Goal: Navigation & Orientation: Find specific page/section

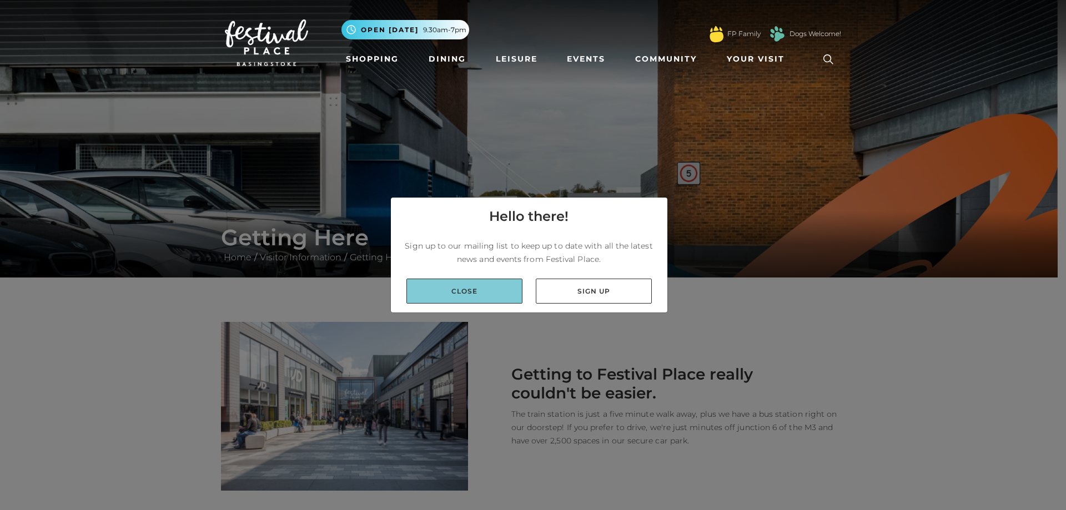
click at [482, 294] on link "Close" at bounding box center [465, 291] width 116 height 25
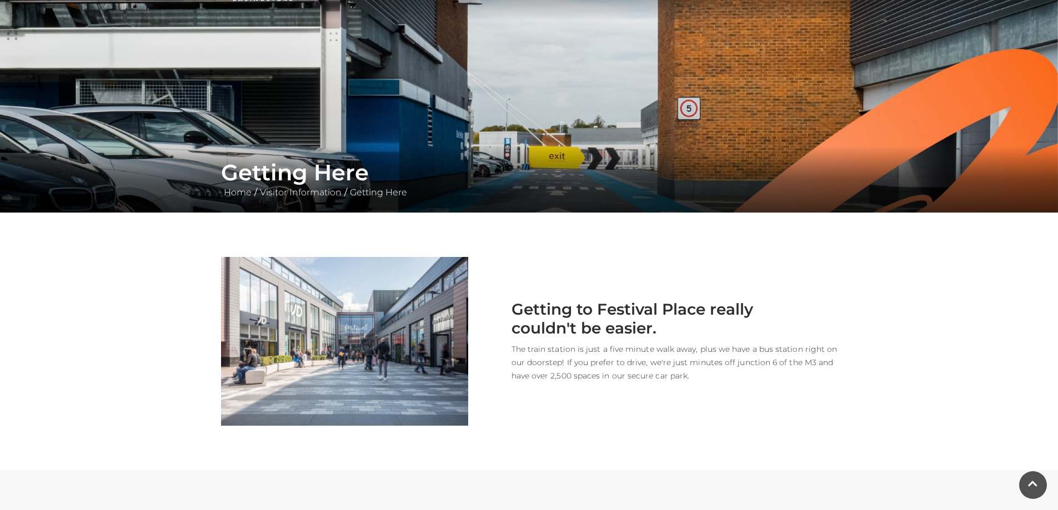
scroll to position [27, 0]
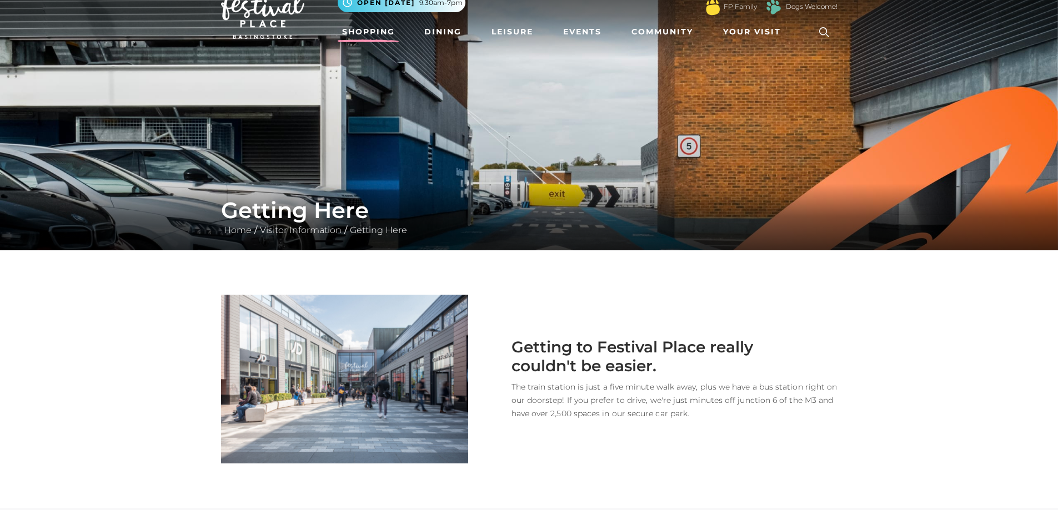
click at [366, 26] on link "Shopping" at bounding box center [369, 32] width 62 height 21
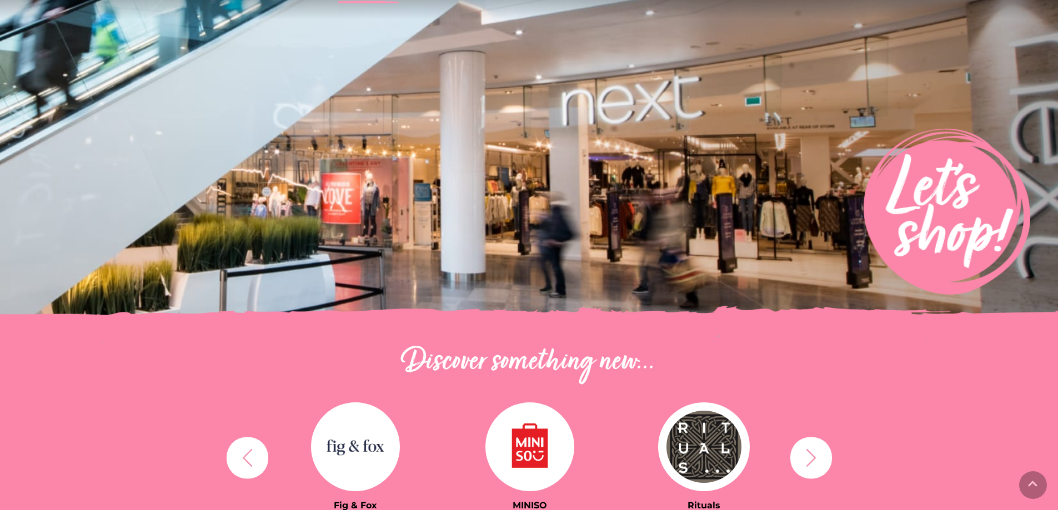
scroll to position [222, 0]
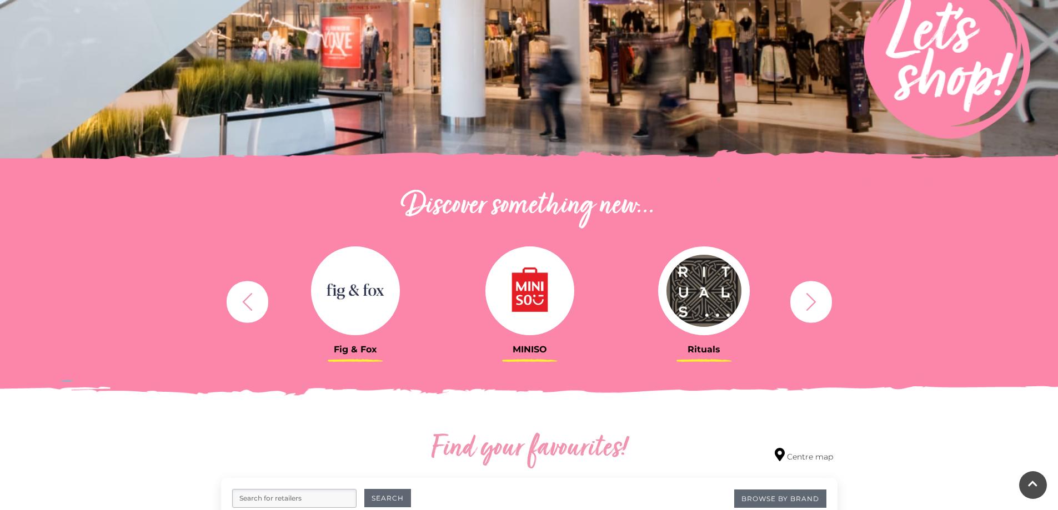
click at [806, 301] on icon "button" at bounding box center [811, 302] width 21 height 21
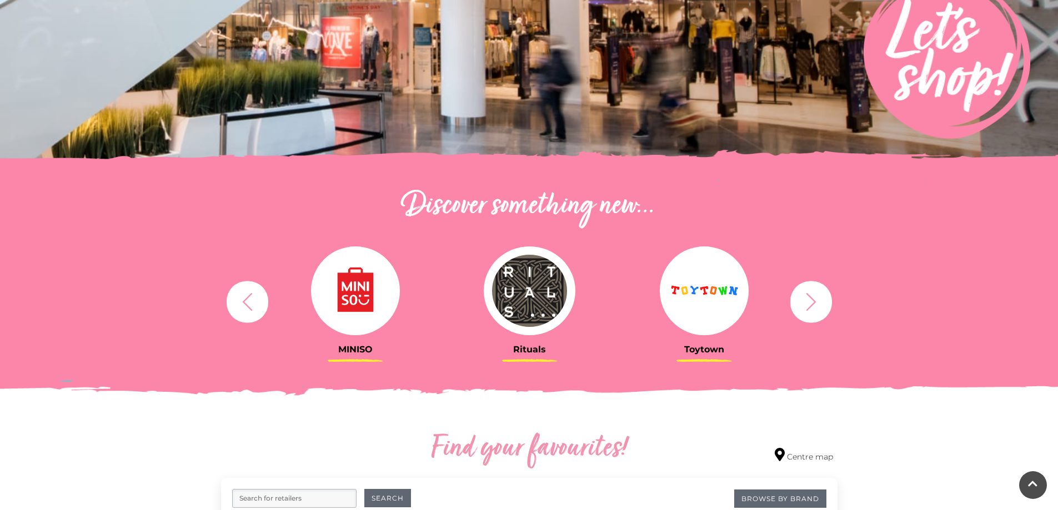
click at [806, 301] on icon "button" at bounding box center [811, 302] width 21 height 21
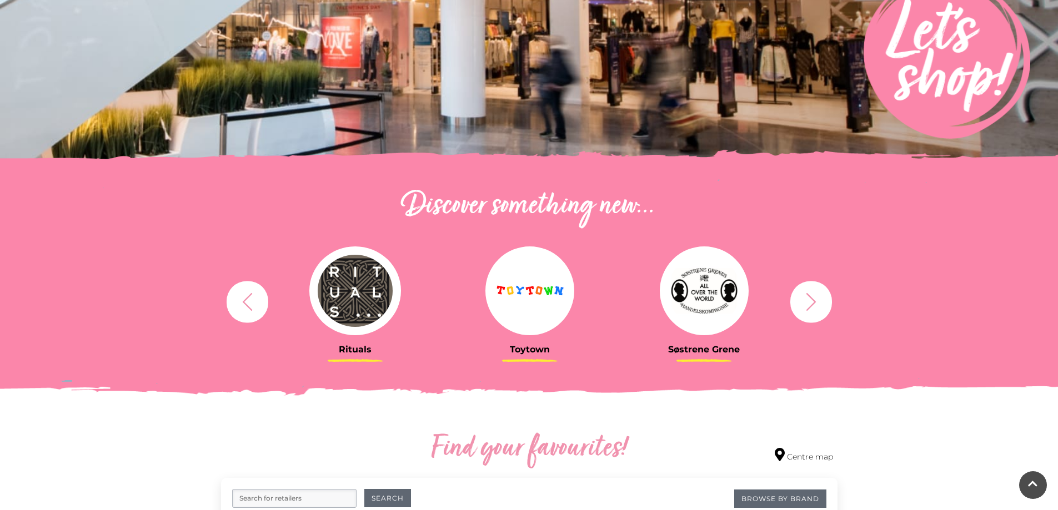
click at [806, 301] on icon "button" at bounding box center [811, 302] width 21 height 21
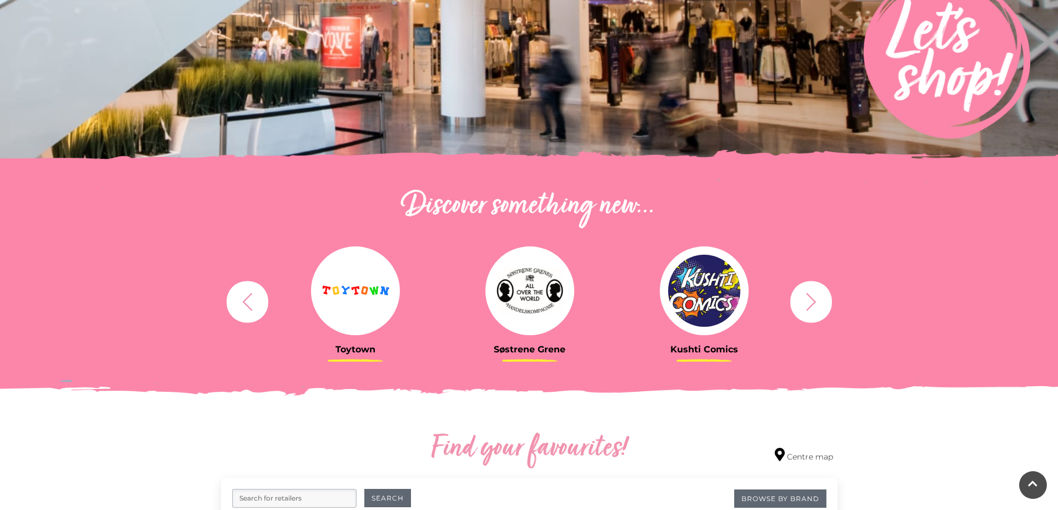
click at [806, 301] on icon "button" at bounding box center [811, 302] width 21 height 21
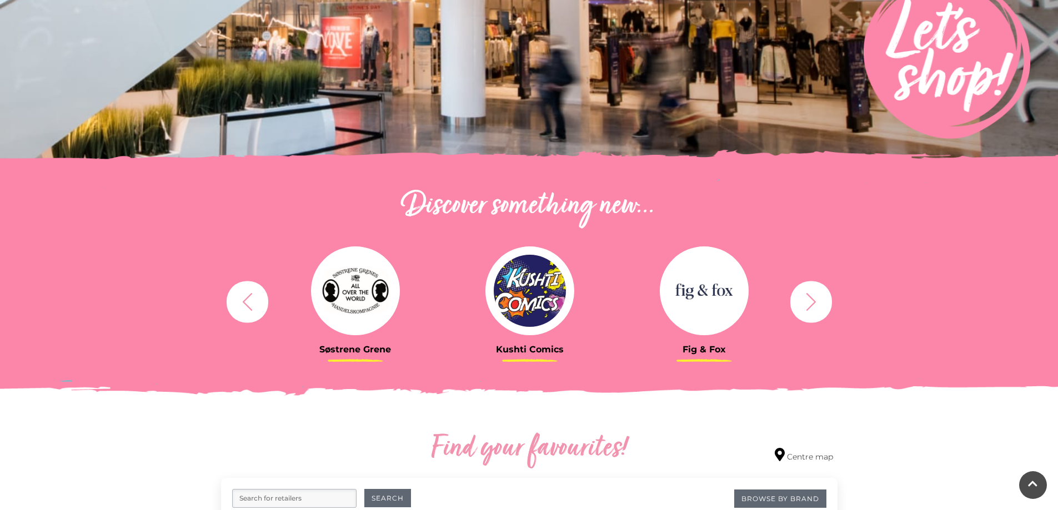
click at [806, 301] on icon "button" at bounding box center [811, 302] width 21 height 21
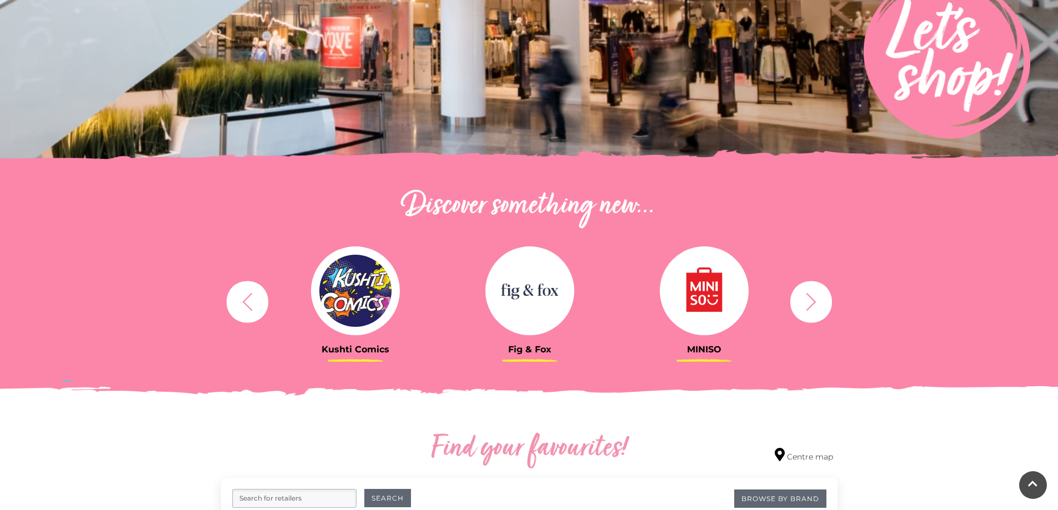
click at [806, 301] on icon "button" at bounding box center [811, 302] width 21 height 21
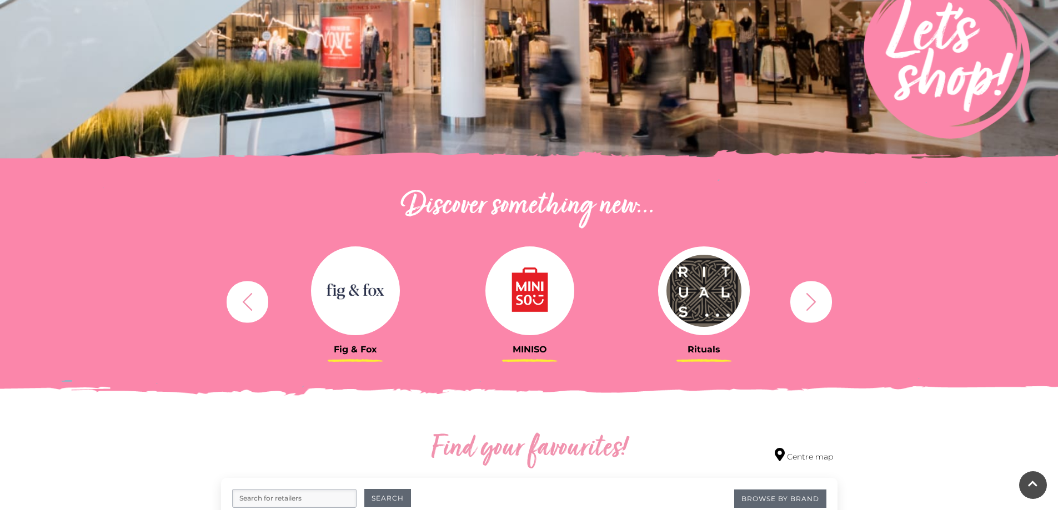
click at [806, 301] on icon "button" at bounding box center [811, 302] width 21 height 21
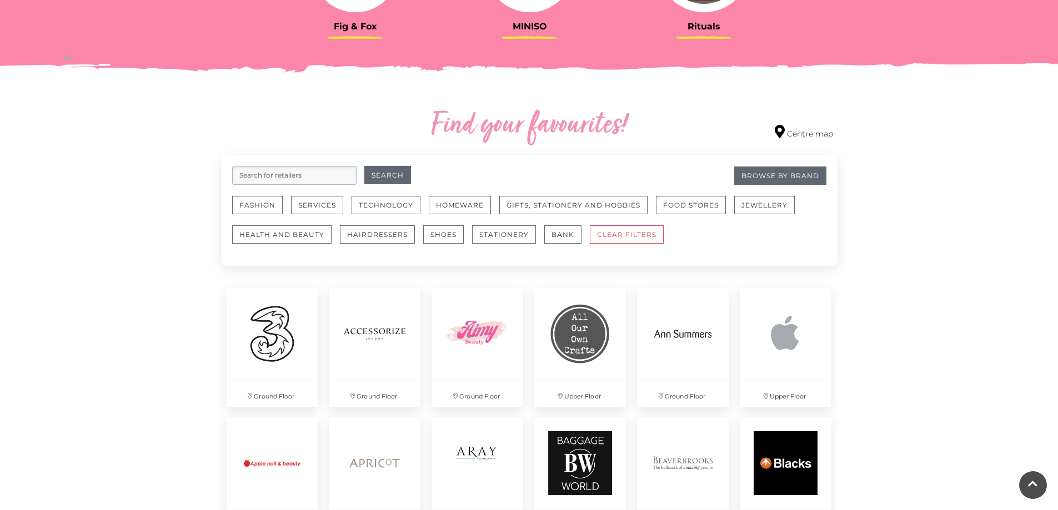
scroll to position [555, 0]
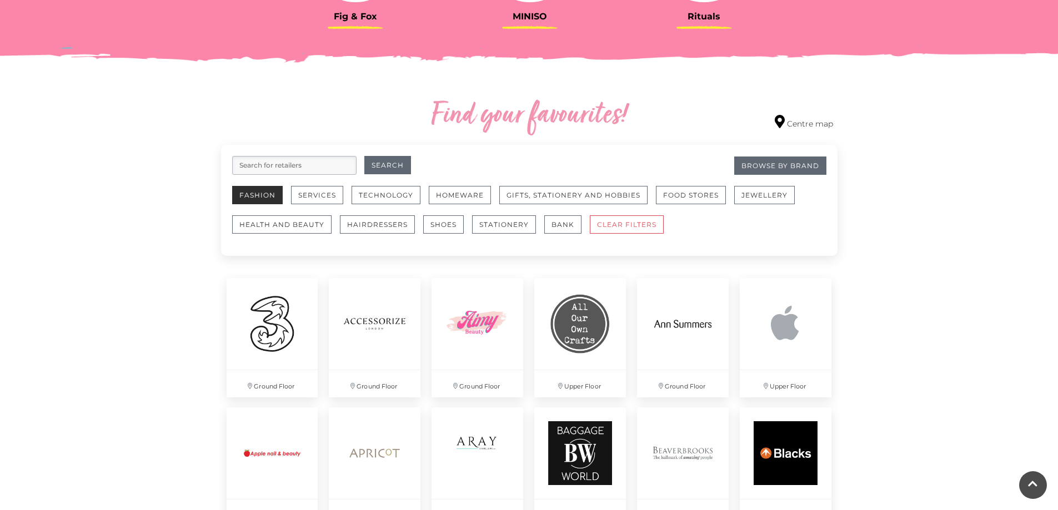
click at [259, 196] on button "Fashion" at bounding box center [257, 195] width 51 height 18
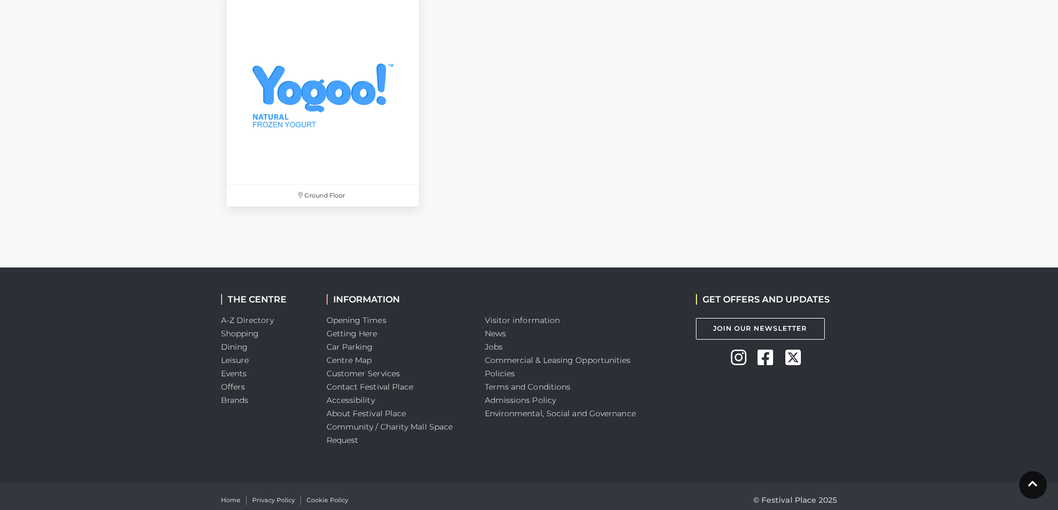
scroll to position [3914, 0]
